Goal: Task Accomplishment & Management: Manage account settings

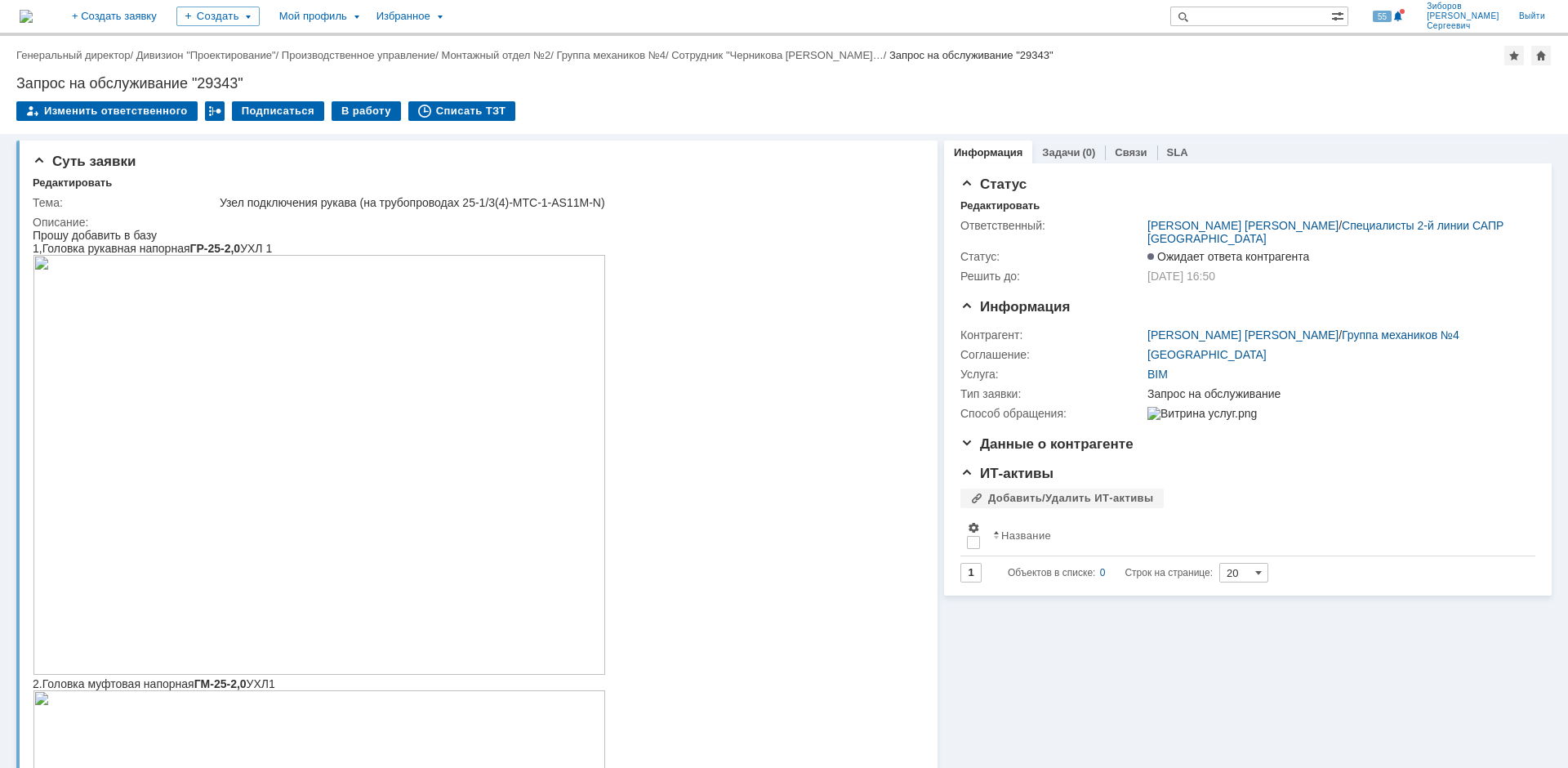
click at [32, 20] on img at bounding box center [26, 17] width 13 height 13
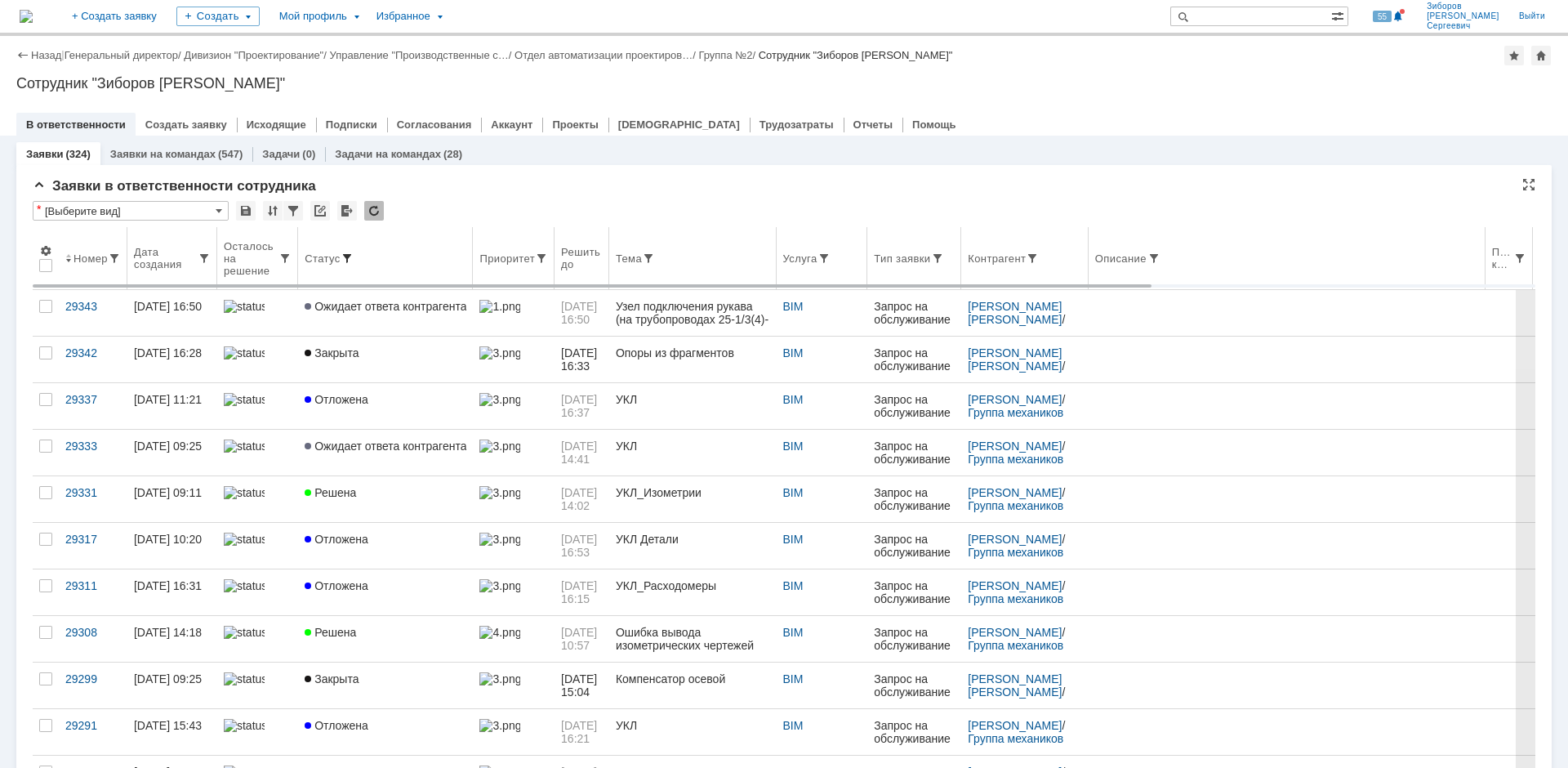
click at [344, 253] on span at bounding box center [348, 258] width 13 height 13
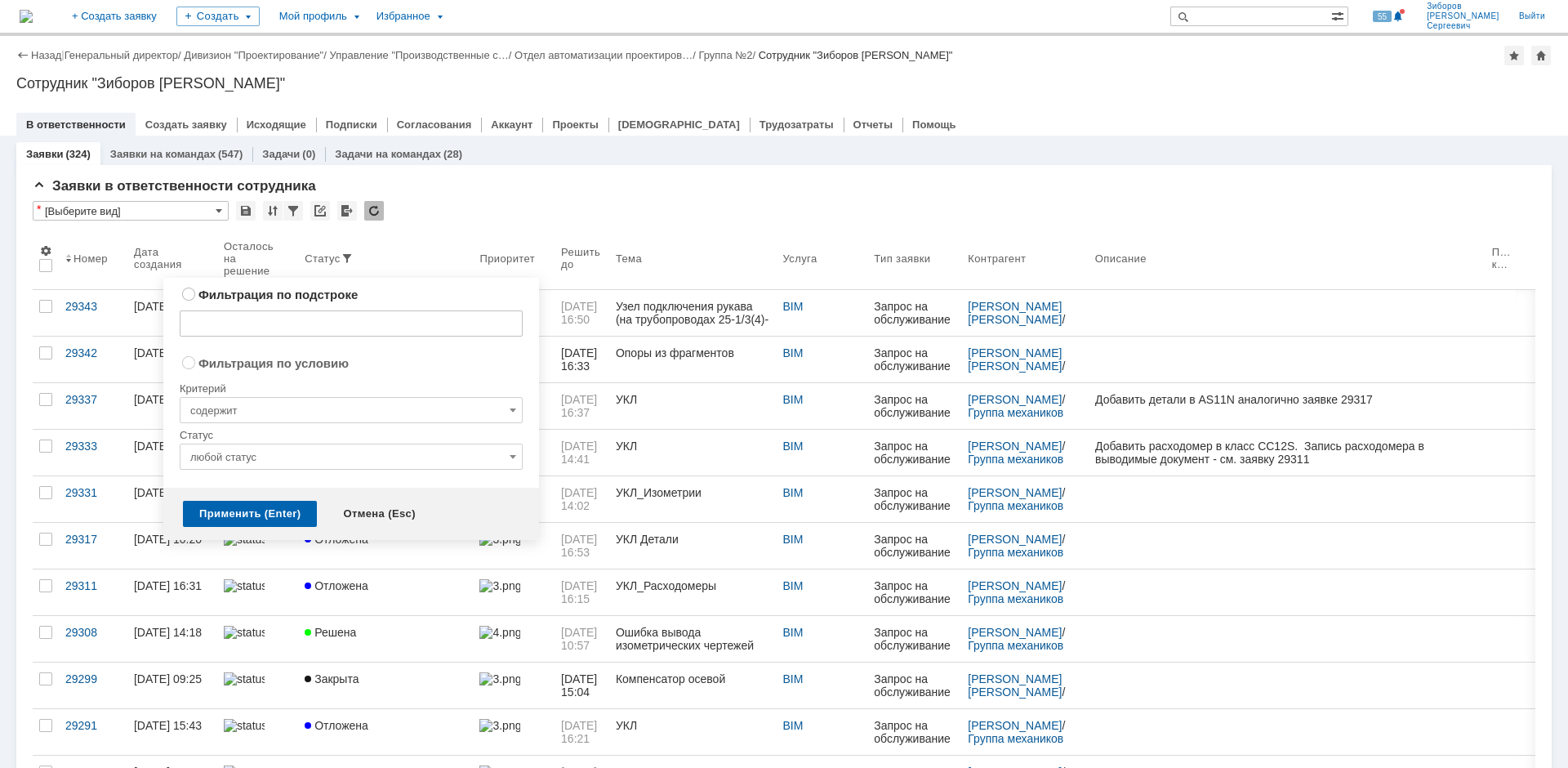
radio input "true"
click at [275, 452] on input "любой статус" at bounding box center [351, 457] width 343 height 26
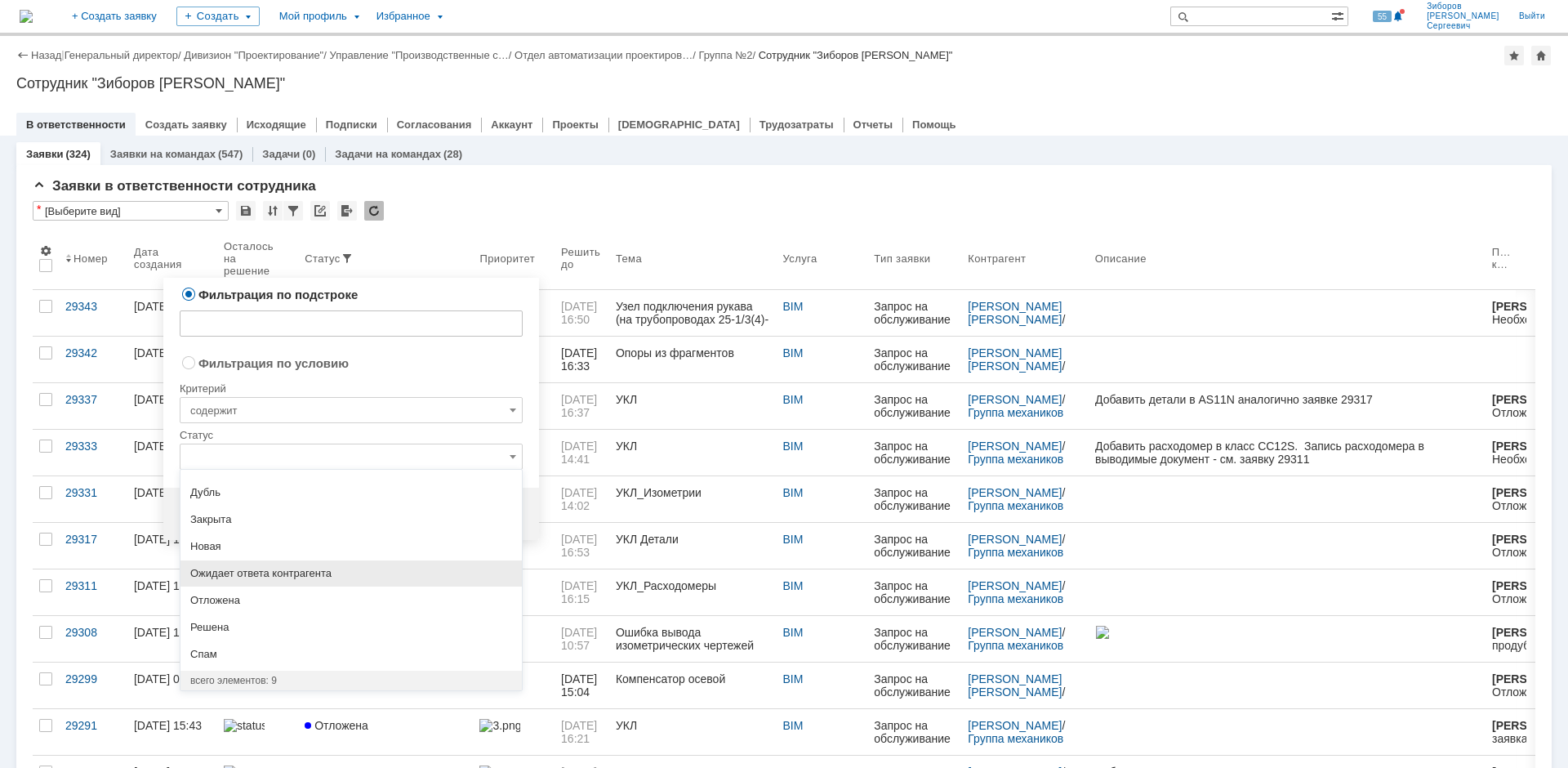
click at [285, 575] on span "Ожидает ответа контрагента" at bounding box center [351, 574] width 322 height 13
radio input "false"
radio input "true"
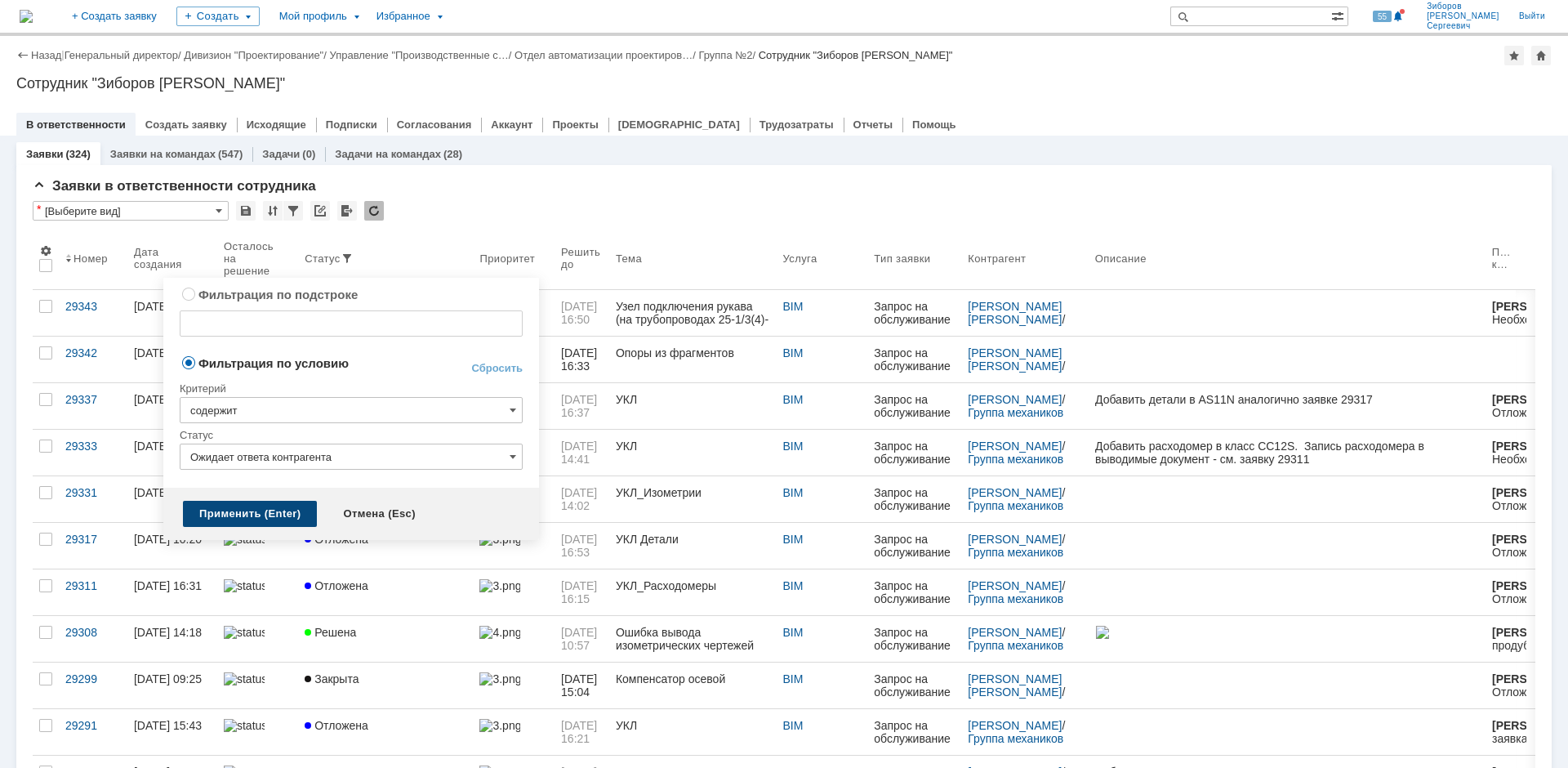
type input "Ожидает ответа контрагента"
click at [271, 509] on div "Применить (Enter)" at bounding box center [250, 514] width 134 height 26
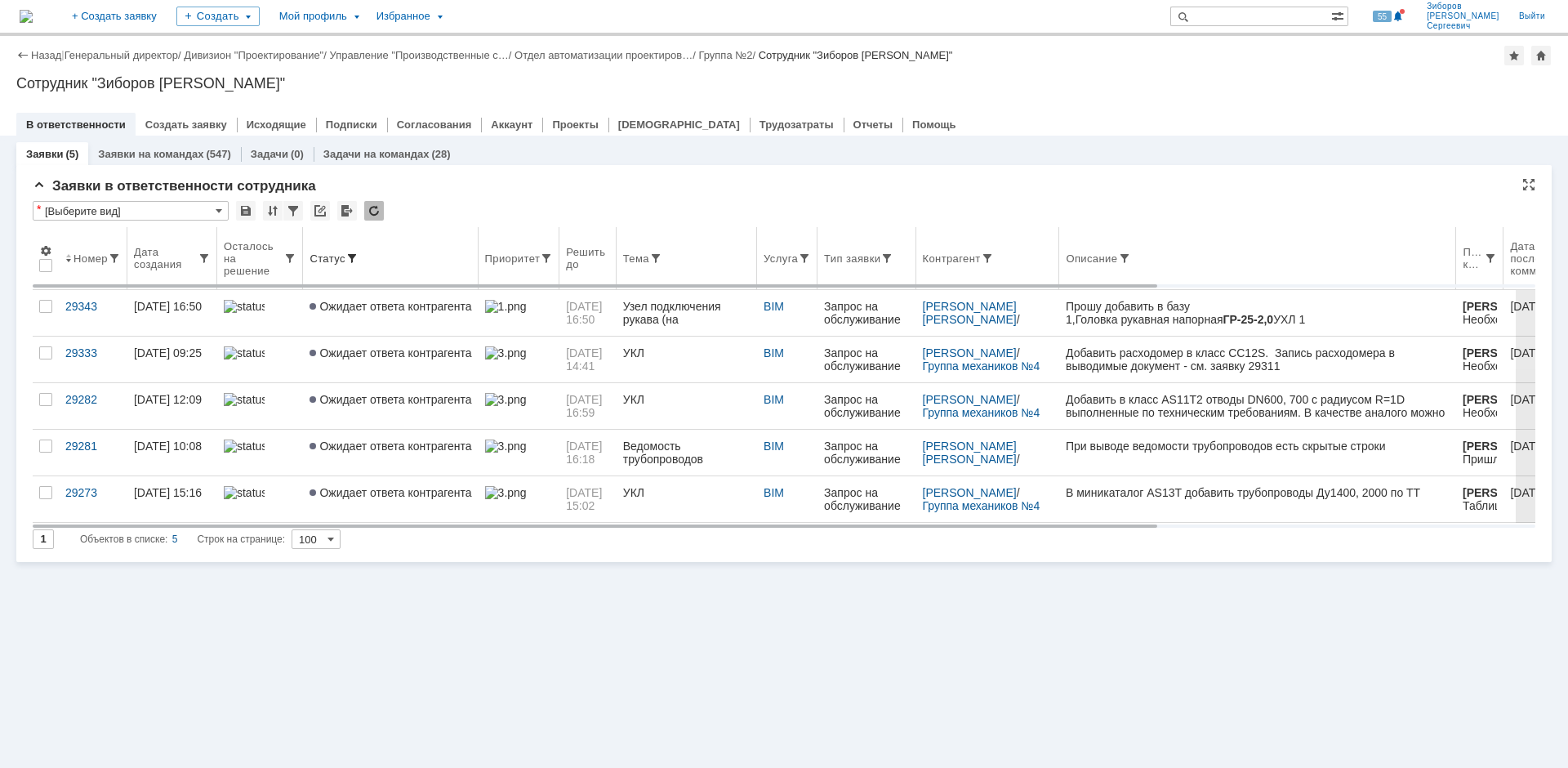
click at [355, 250] on th "Статус" at bounding box center [390, 258] width 175 height 63
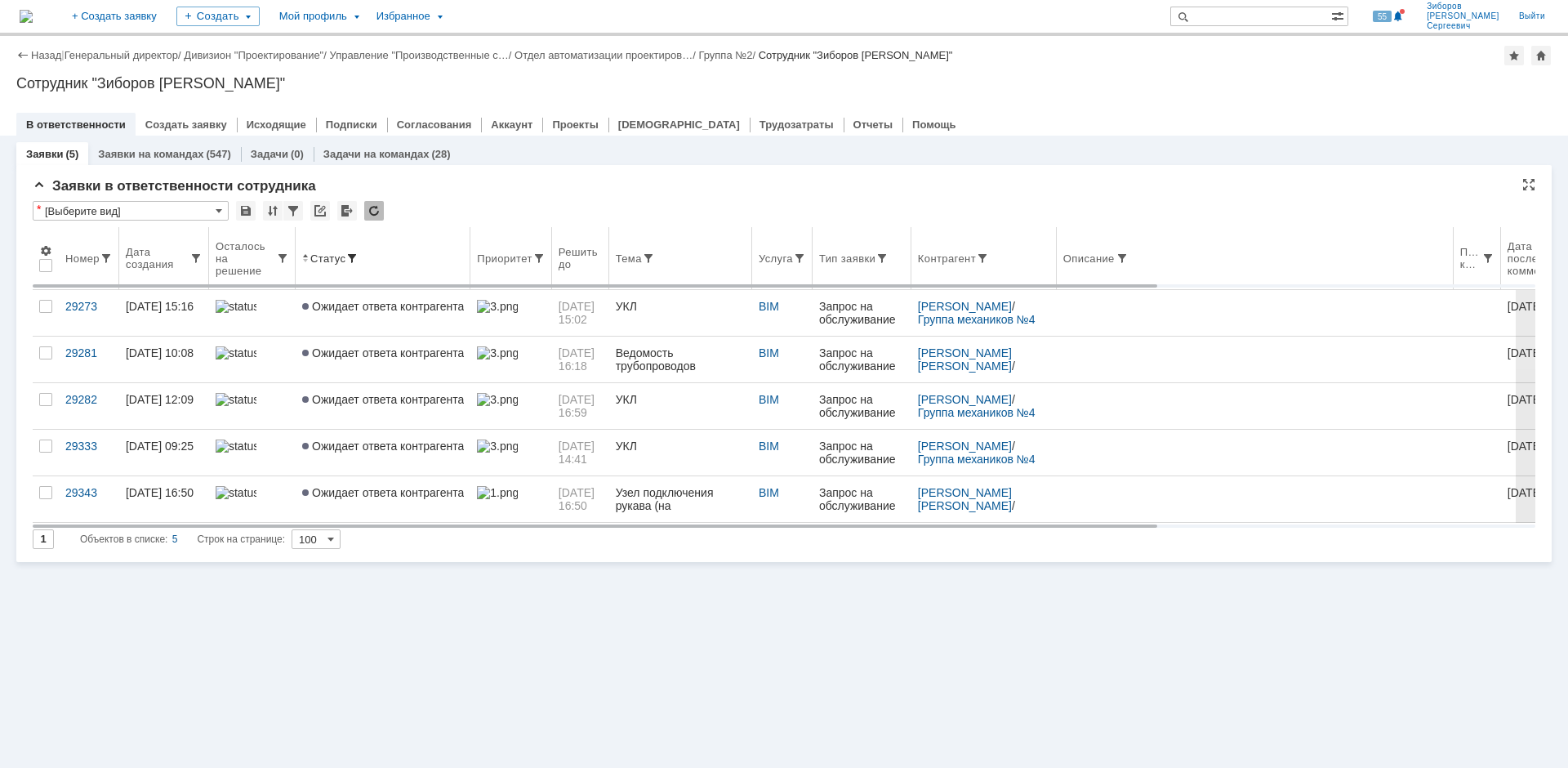
click at [347, 265] on span at bounding box center [352, 258] width 13 height 13
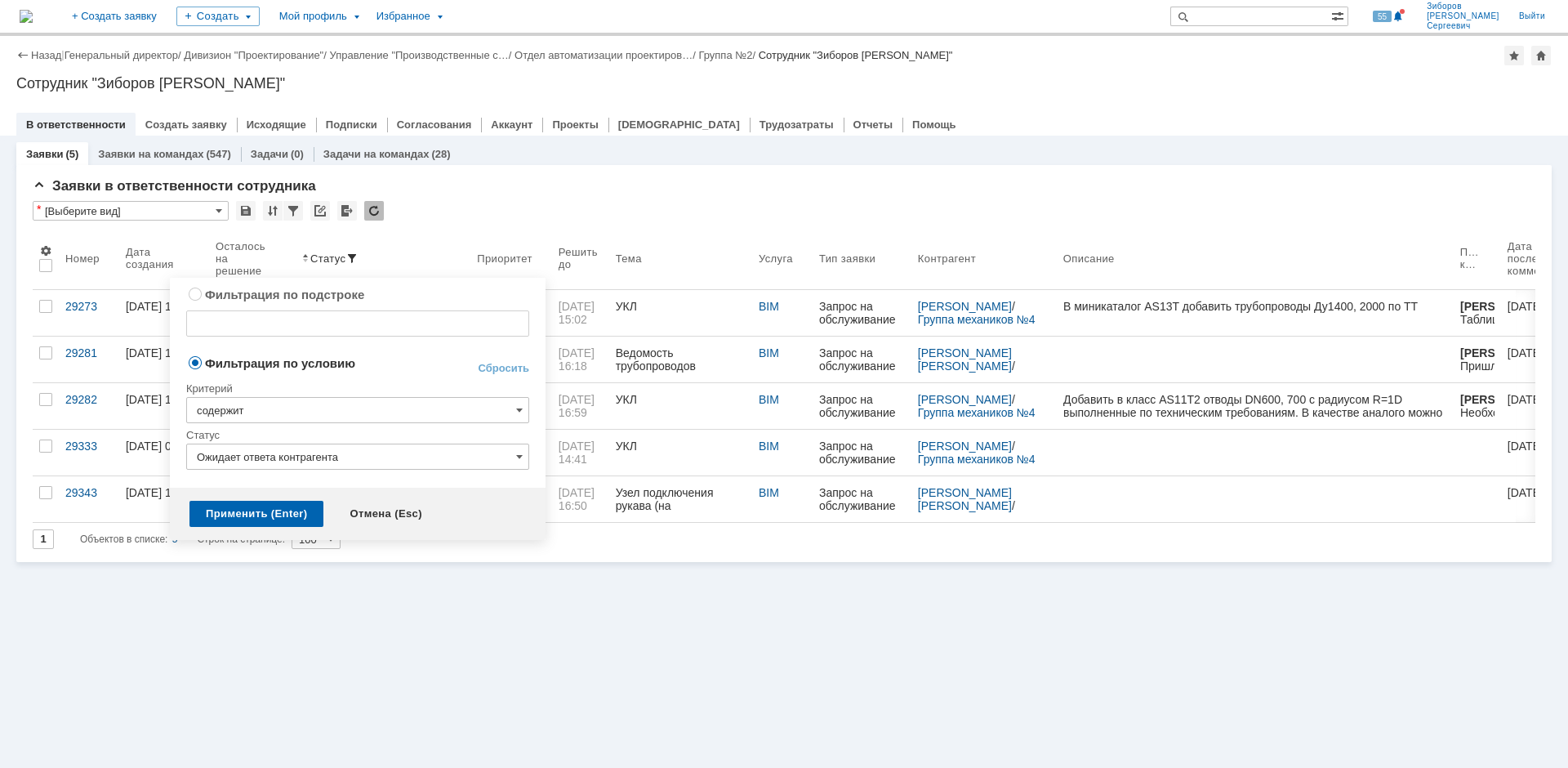
click at [465, 458] on input "Ожидает ответа контрагента" at bounding box center [357, 457] width 343 height 26
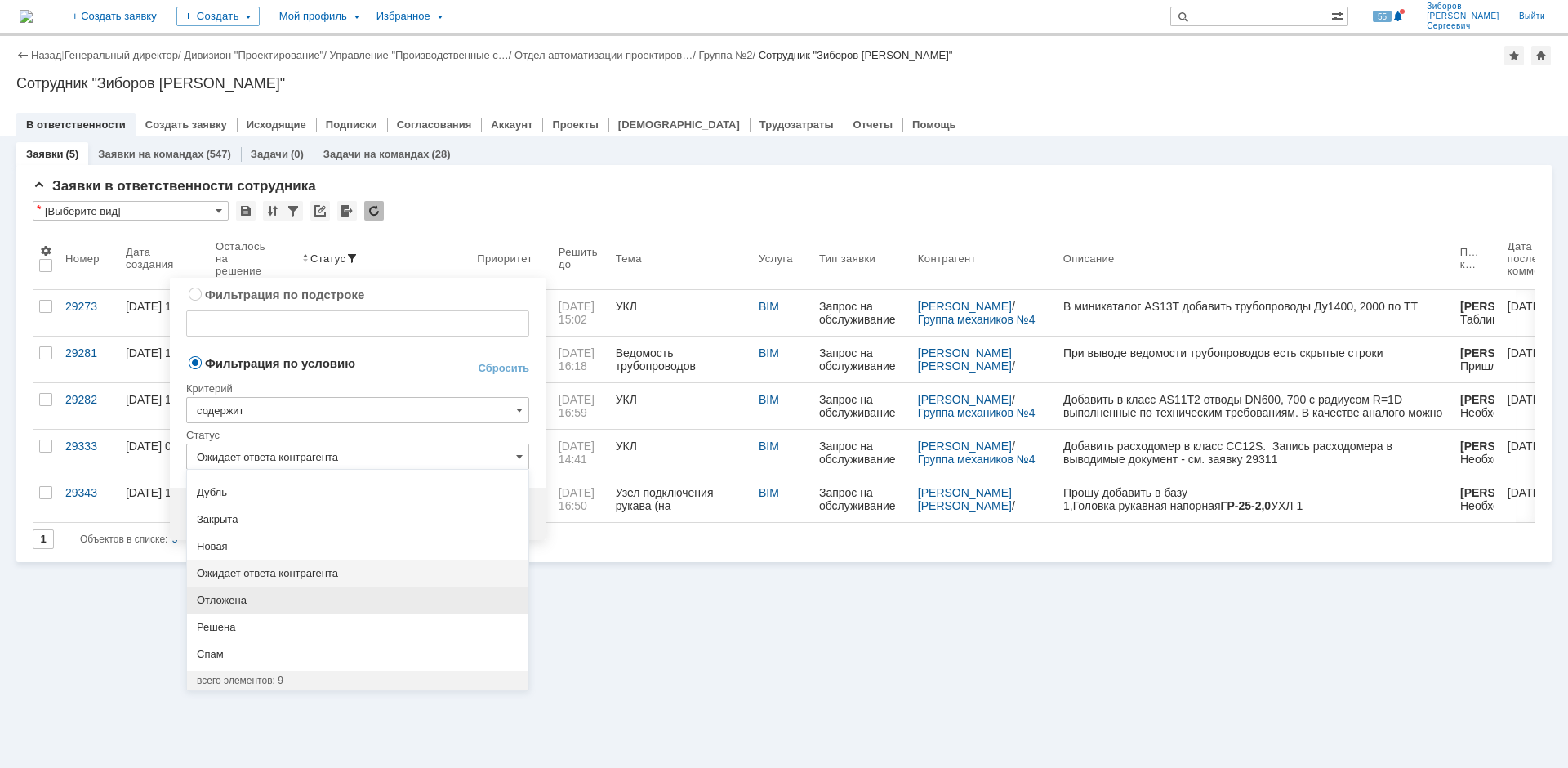
click at [257, 600] on span "Отложена" at bounding box center [357, 601] width 322 height 13
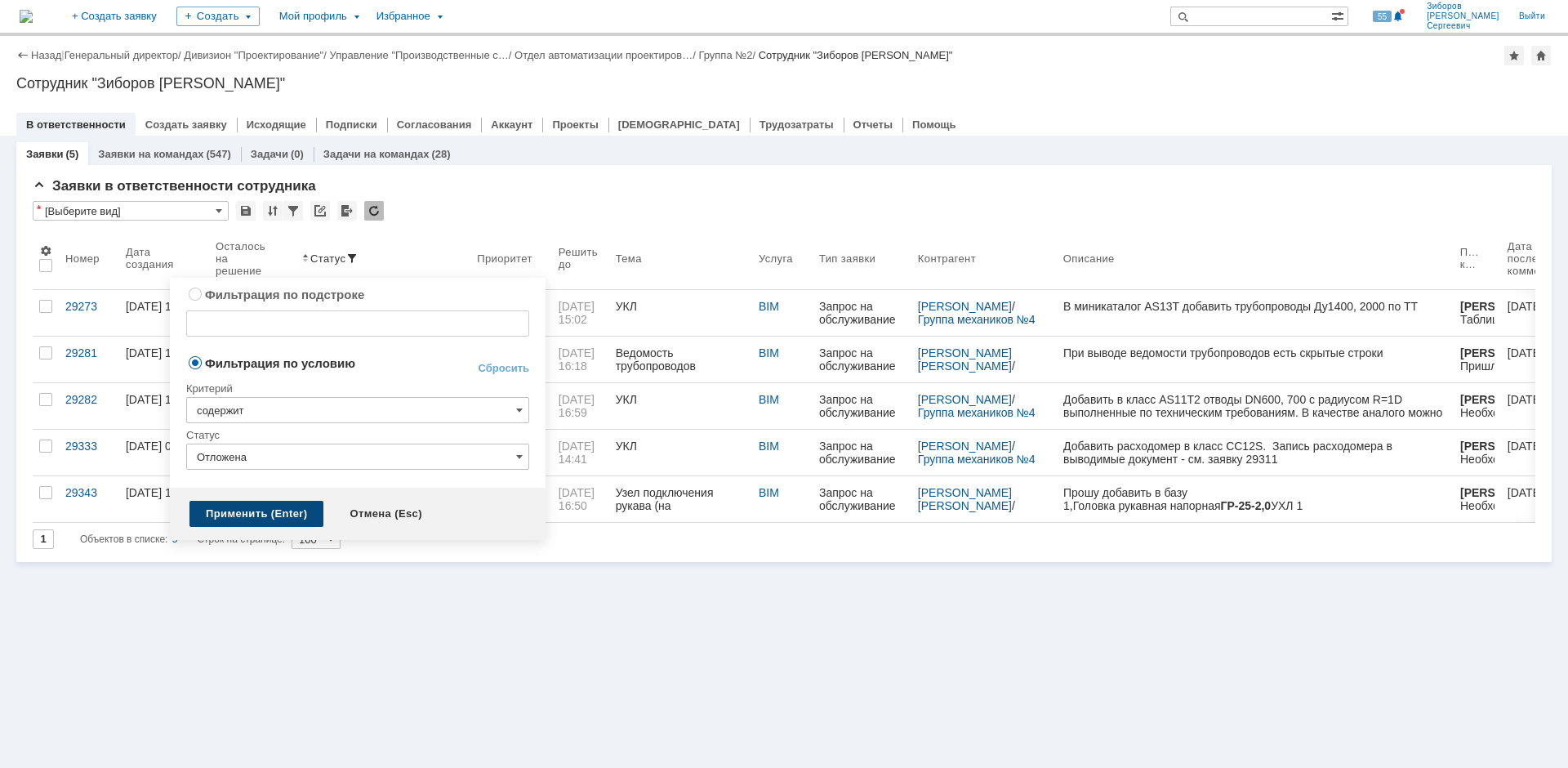
type input "Отложена"
click at [259, 520] on div "Применить (Enter)" at bounding box center [257, 514] width 134 height 26
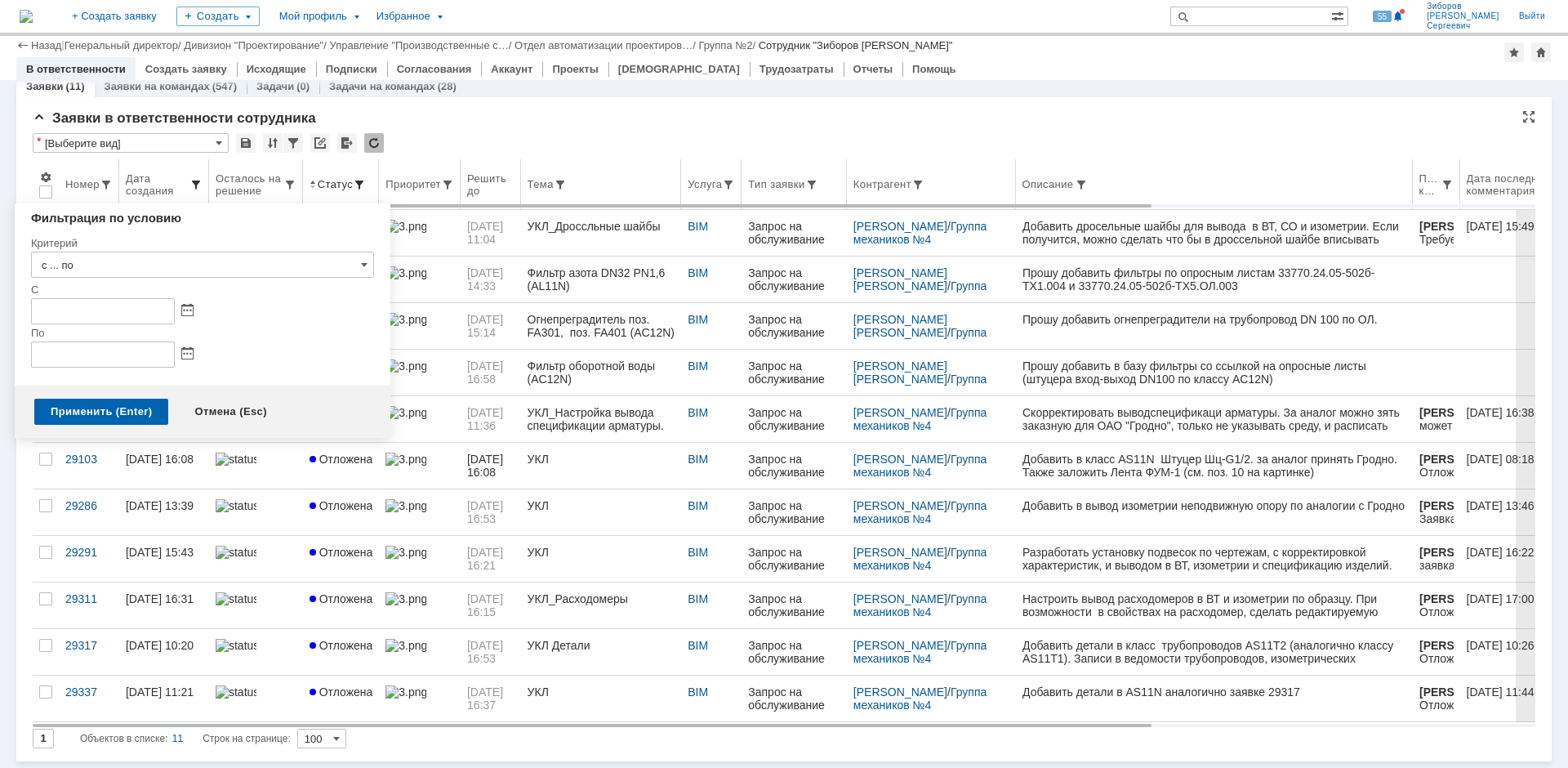
click at [190, 182] on span at bounding box center [196, 185] width 13 height 13
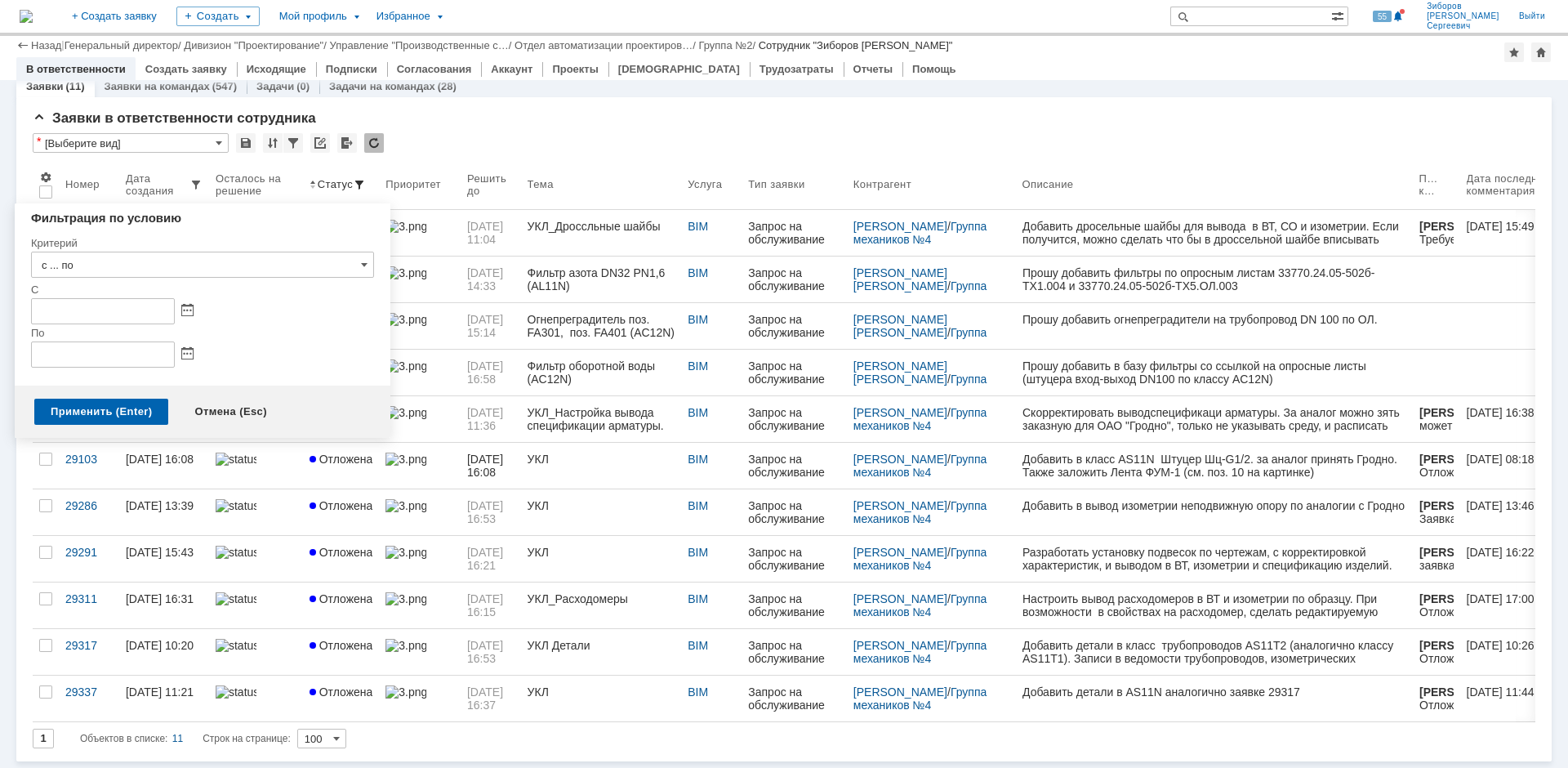
click at [261, 343] on div at bounding box center [203, 355] width 343 height 26
click at [568, 91] on div "Заявки (11) Заявки на командах (547) Задачи (0) Задачи на командах (28)" at bounding box center [784, 86] width 1536 height 23
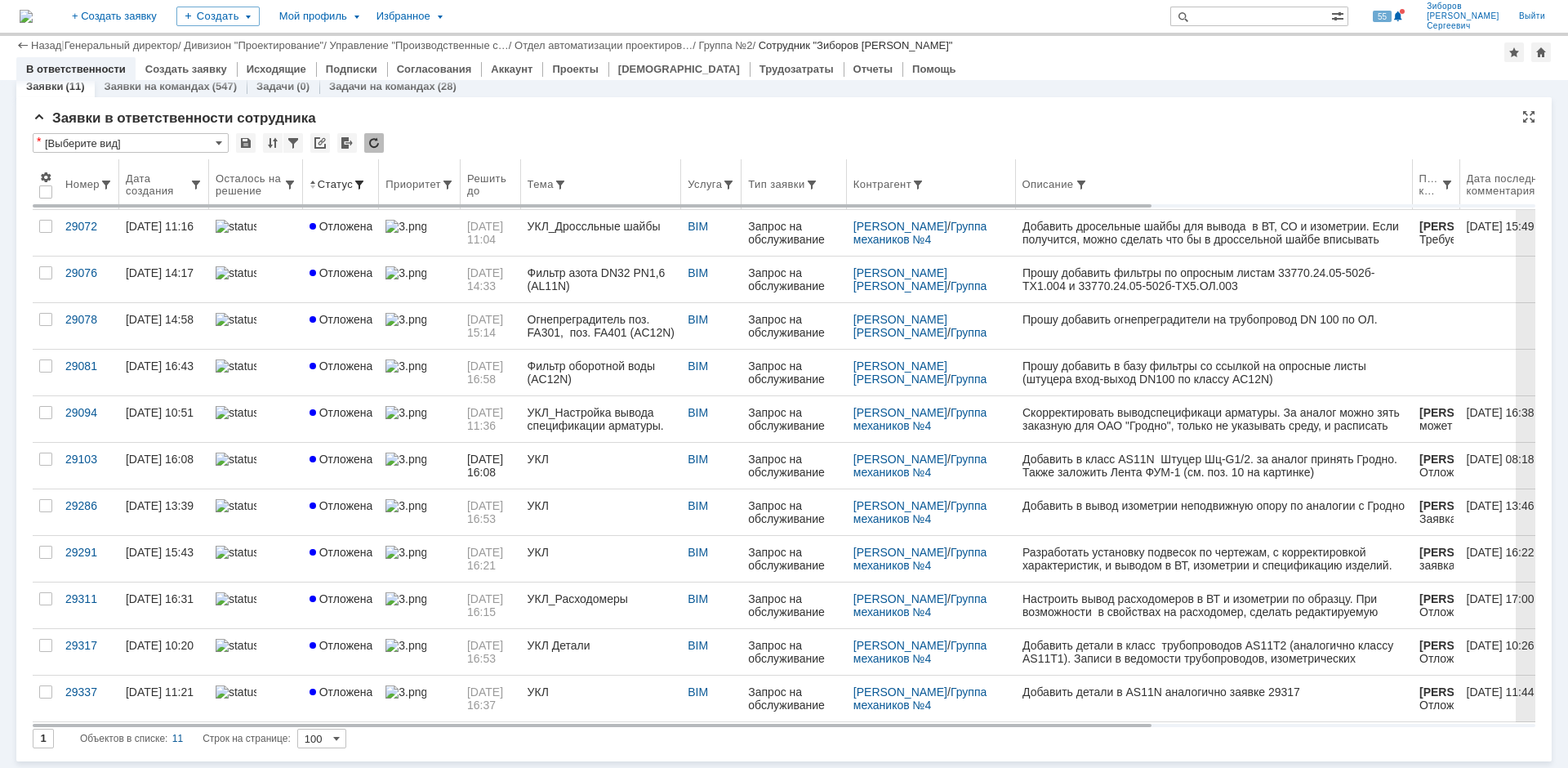
click at [155, 189] on div "Дата создания" at bounding box center [157, 185] width 64 height 25
click at [163, 191] on div "Дата создания" at bounding box center [161, 185] width 55 height 25
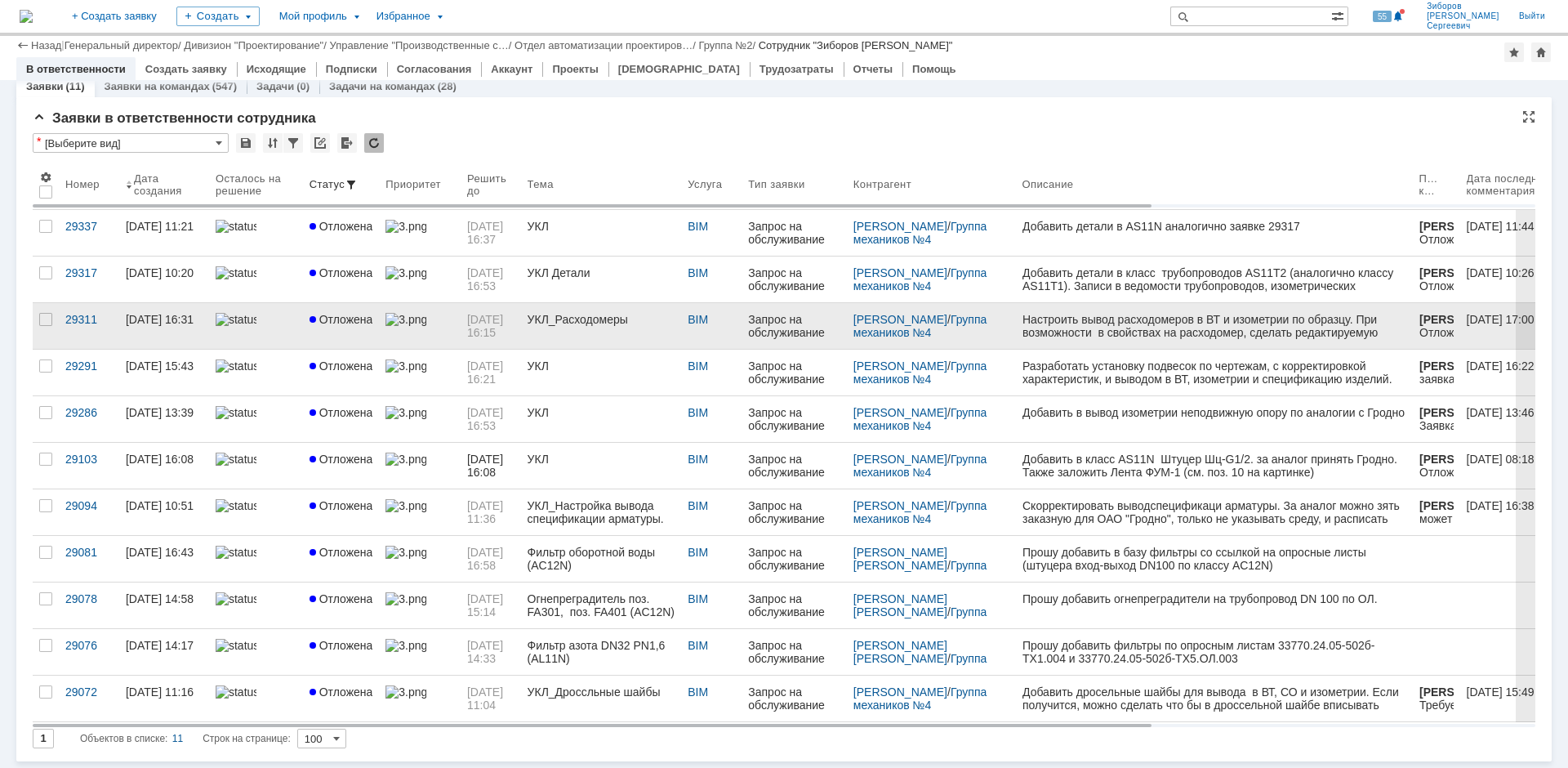
click at [357, 317] on span "Отложена" at bounding box center [341, 319] width 64 height 13
